Goal: Navigation & Orientation: Go to known website

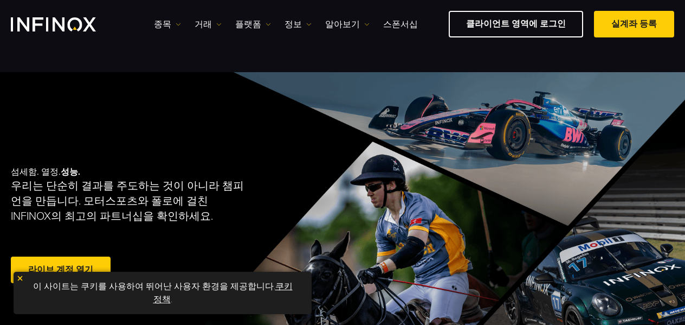
scroll to position [163, 0]
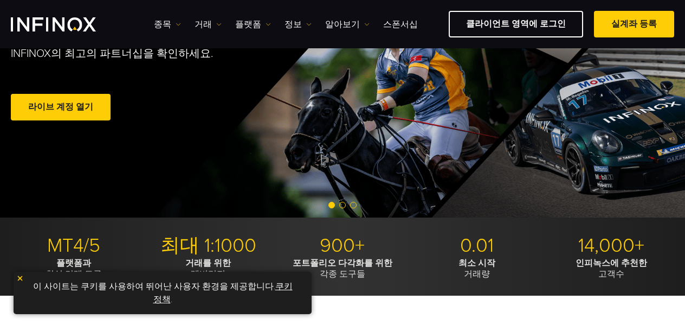
click at [289, 80] on div "섬세함. 열정. 성능. 우리는 단순히 결과를 주도하는 것이 아니라 챔피언을 만듭니다. 모터스포츠와 폴로에 걸친 INFINOX의 최고의 파트너십…" at bounding box center [160, 63] width 299 height 154
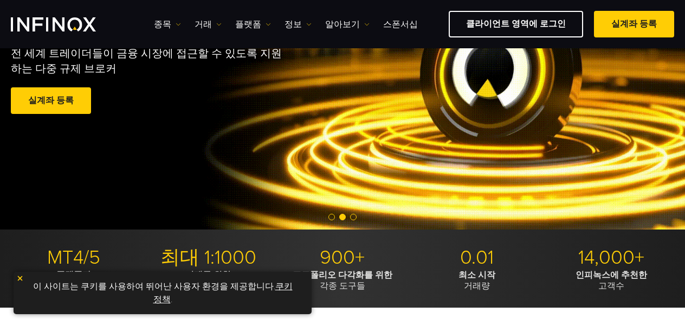
scroll to position [54, 0]
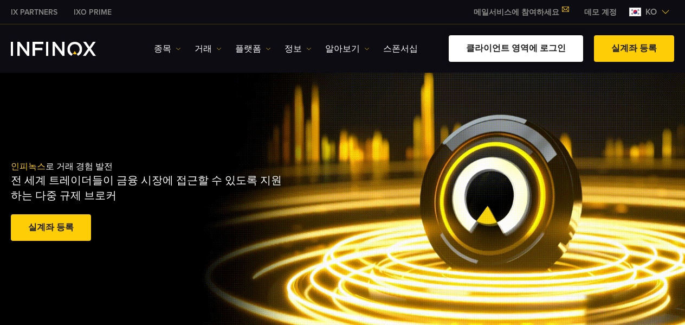
click at [563, 47] on link "클라이언트 영역에 로그인" at bounding box center [516, 48] width 134 height 27
